Goal: Answer question/provide support

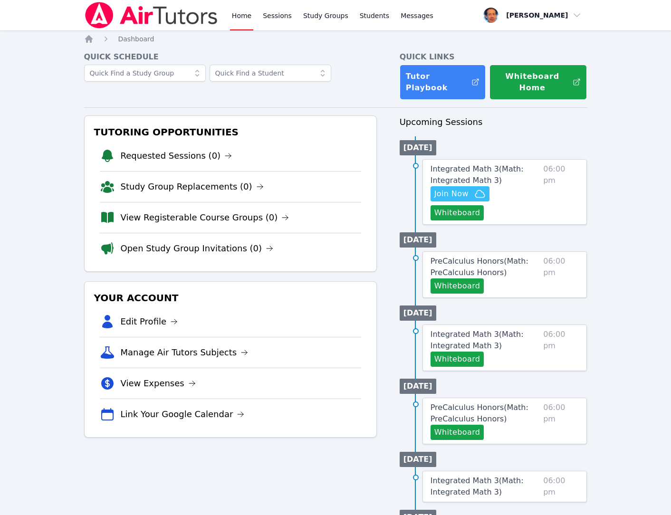
click at [193, 73] on icon at bounding box center [196, 72] width 9 height 9
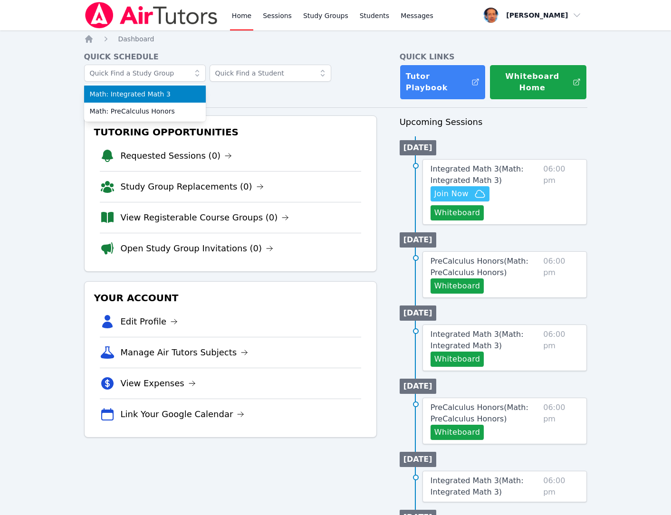
click at [169, 95] on span "Math: Integrated Math 3" at bounding box center [145, 93] width 110 height 9
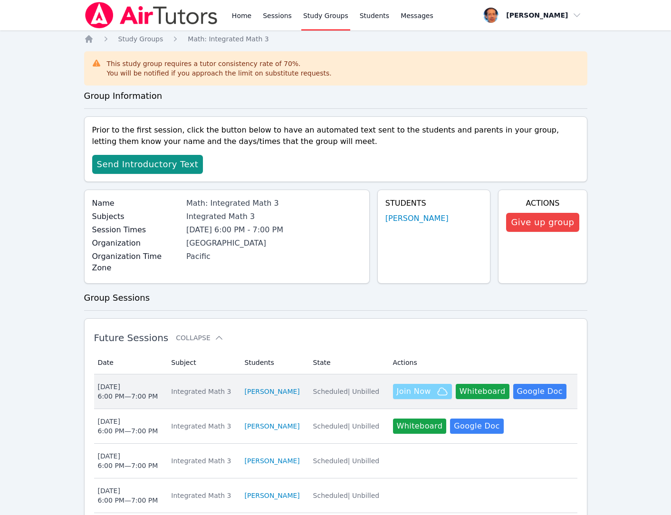
click at [426, 386] on span "Join Now" at bounding box center [414, 391] width 34 height 11
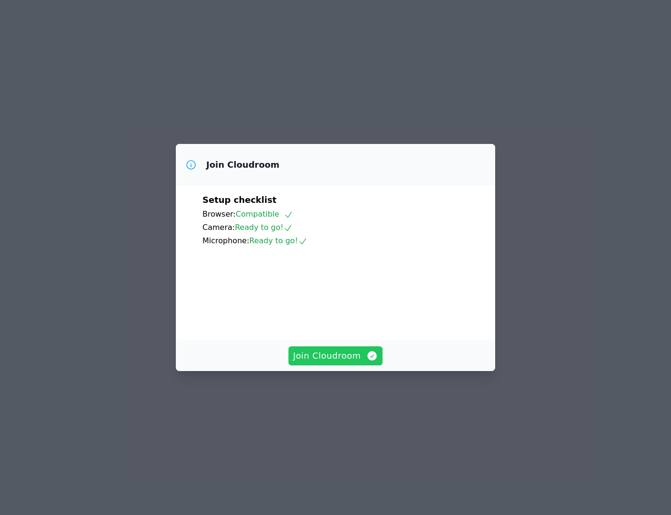
click at [323, 362] on span "Join Cloudroom" at bounding box center [335, 355] width 85 height 13
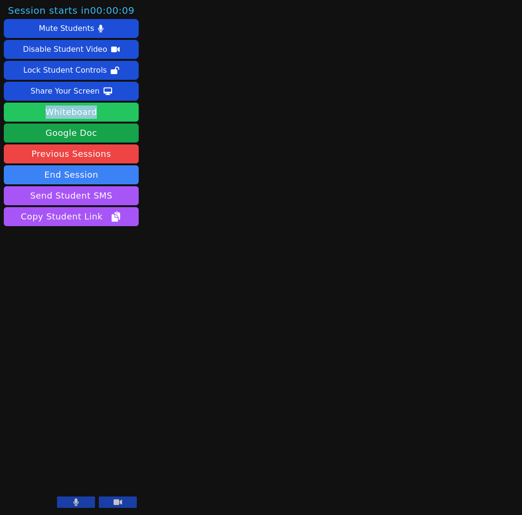
click at [76, 112] on button "Whiteboard" at bounding box center [71, 112] width 135 height 19
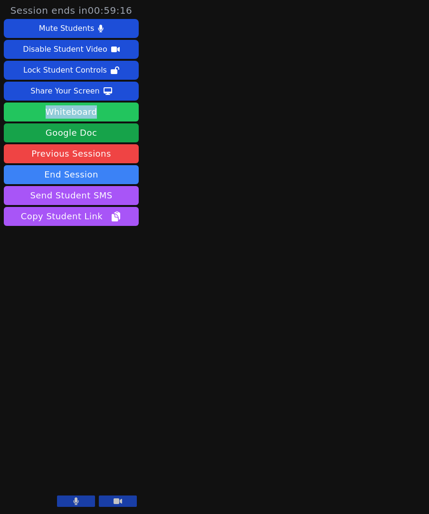
click at [79, 114] on button "Whiteboard" at bounding box center [71, 112] width 135 height 19
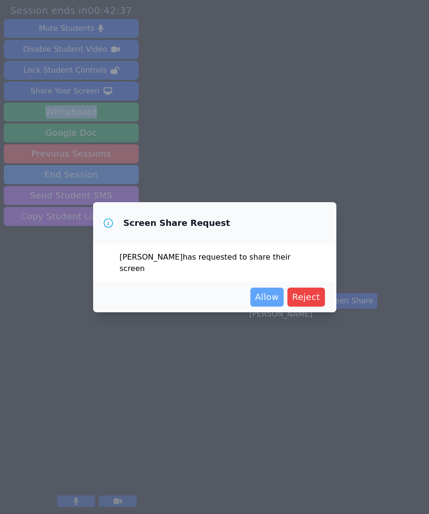
click at [266, 298] on span "Allow" at bounding box center [267, 297] width 24 height 13
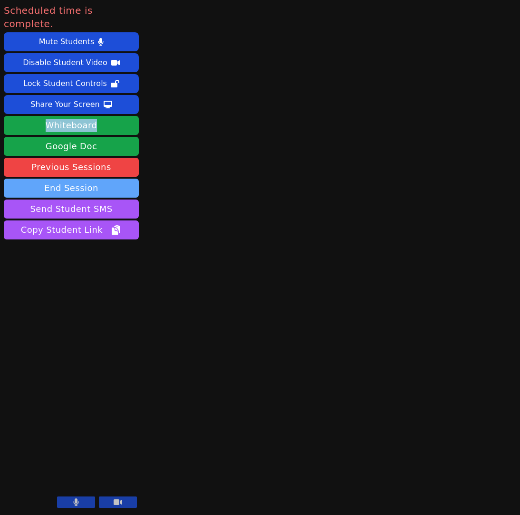
click at [68, 179] on button "End Session" at bounding box center [71, 188] width 135 height 19
